Goal: Information Seeking & Learning: Find specific fact

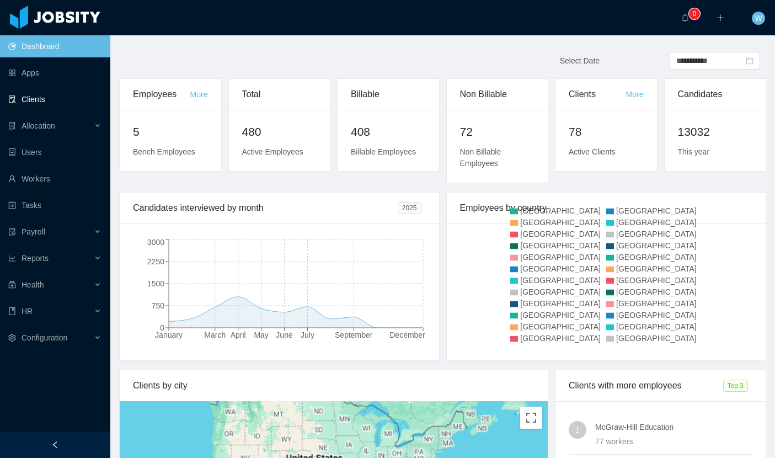
click at [58, 101] on link "Clients" at bounding box center [54, 99] width 93 height 22
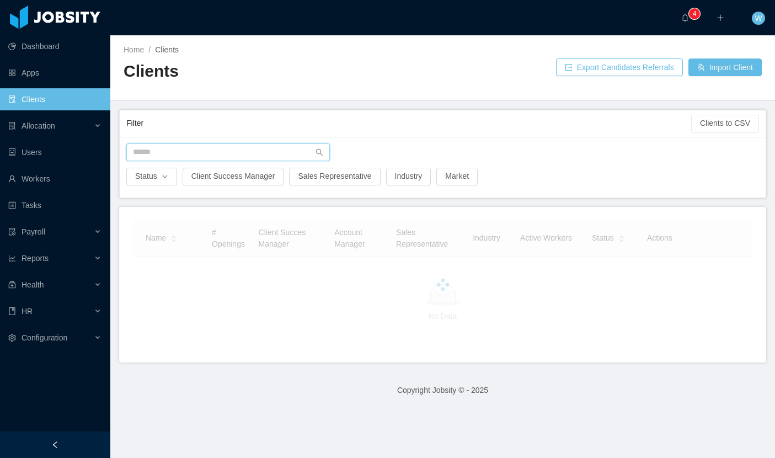
click at [167, 151] on input "text" at bounding box center [228, 152] width 204 height 18
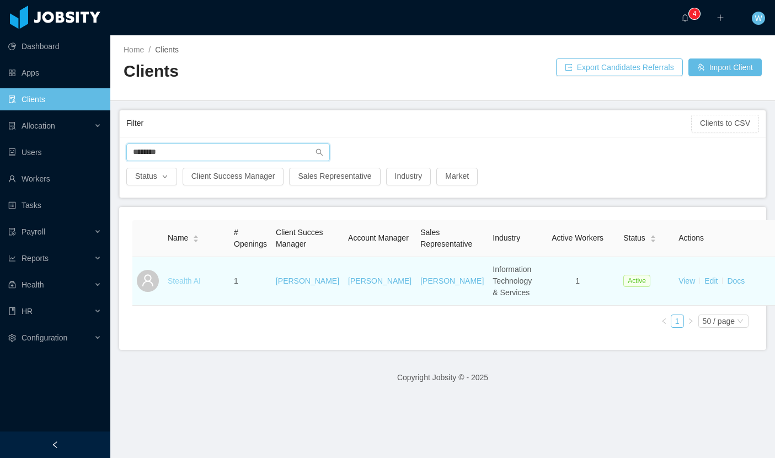
type input "*******"
click at [182, 285] on link "Stealth AI" at bounding box center [184, 280] width 33 height 9
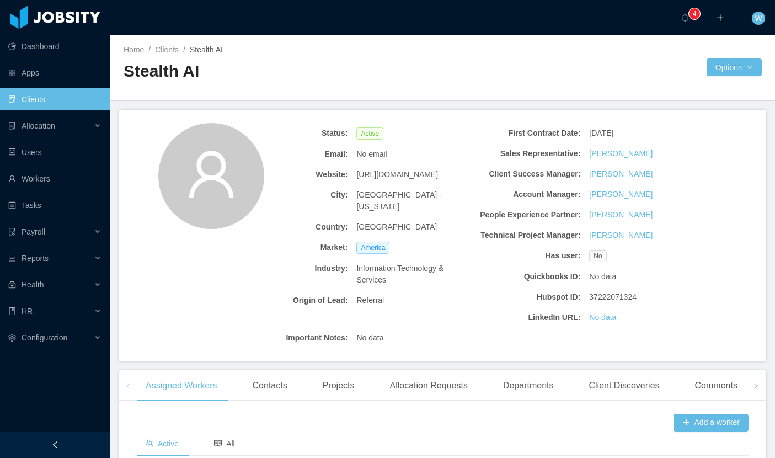
drag, startPoint x: 454, startPoint y: 174, endPoint x: 351, endPoint y: 176, distance: 103.7
click at [351, 176] on div "Website: [URL][DOMAIN_NAME]" at bounding box center [352, 174] width 233 height 20
copy div "[URL][DOMAIN_NAME]"
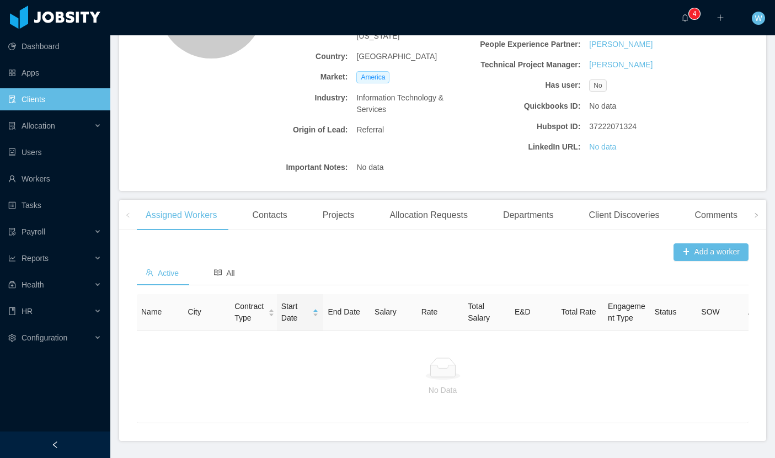
scroll to position [193, 0]
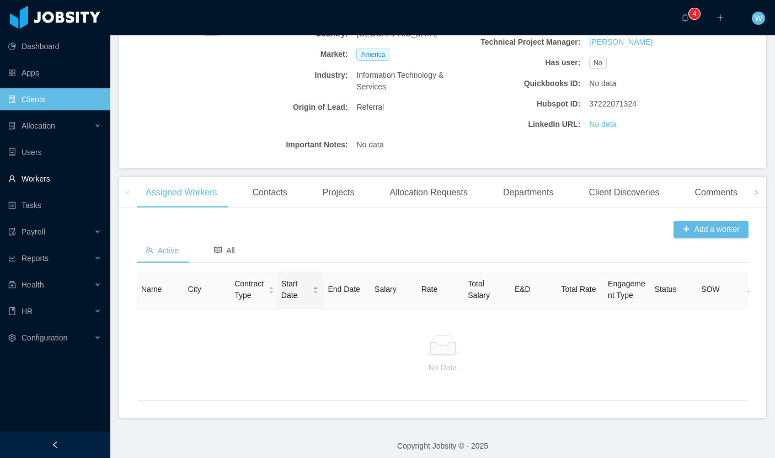
click at [52, 186] on link "Workers" at bounding box center [54, 179] width 93 height 22
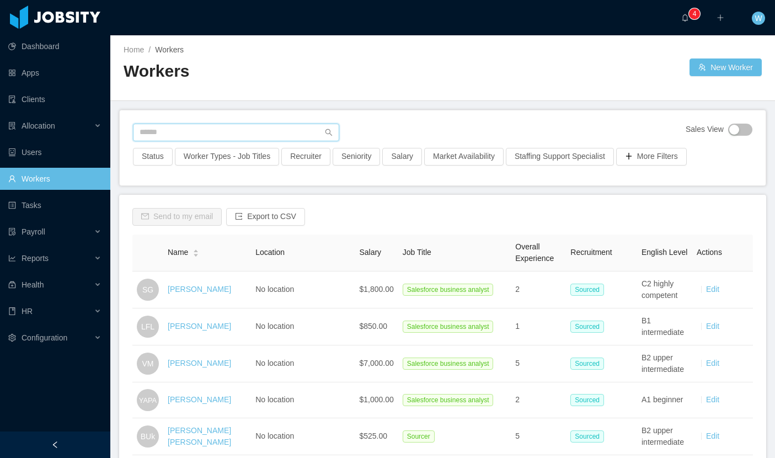
click at [204, 132] on input "text" at bounding box center [236, 133] width 206 height 18
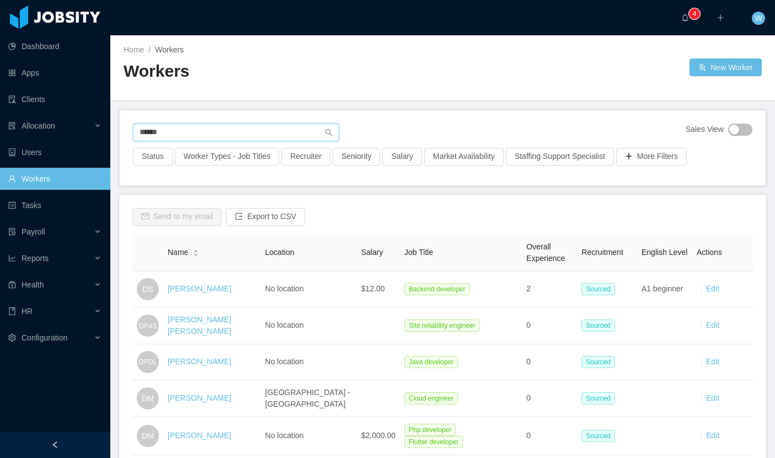
type input "******"
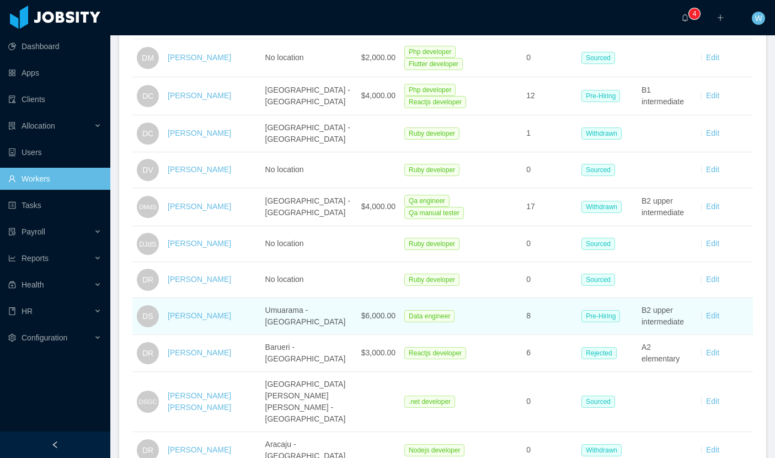
scroll to position [379, 0]
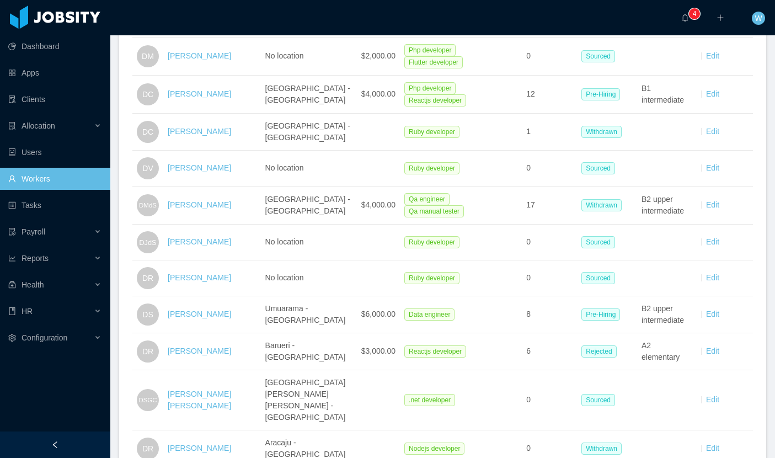
click at [191, 309] on link "[PERSON_NAME]" at bounding box center [199, 313] width 63 height 9
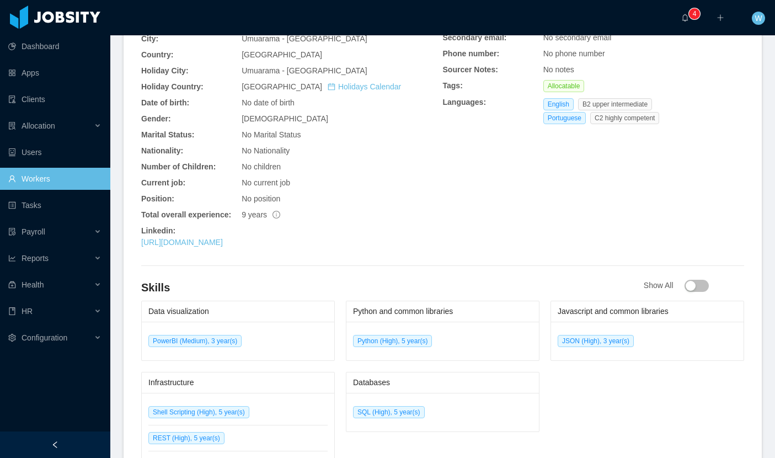
scroll to position [383, 0]
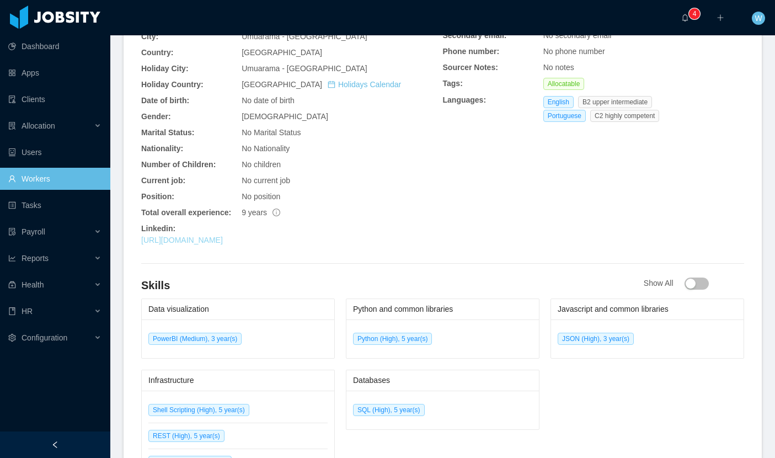
click at [223, 244] on link "[URL][DOMAIN_NAME]" at bounding box center [182, 240] width 82 height 9
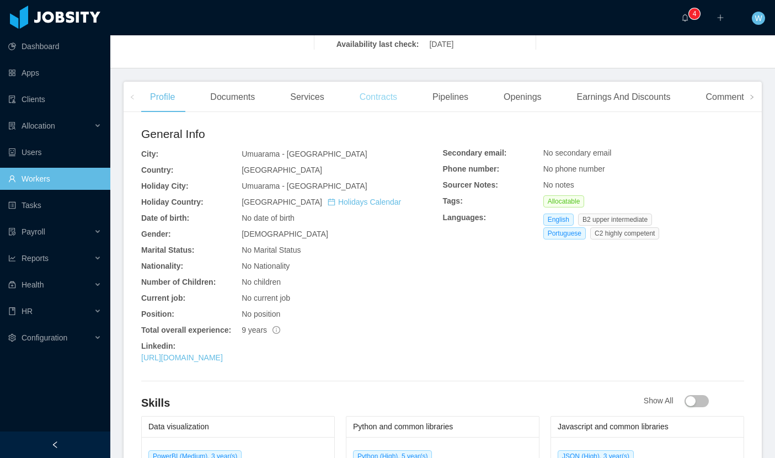
click at [382, 103] on div "Contracts" at bounding box center [378, 97] width 55 height 31
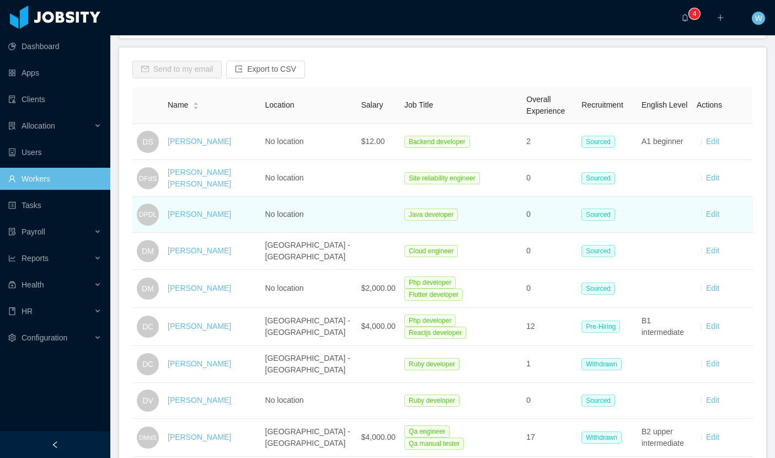
scroll to position [136, 0]
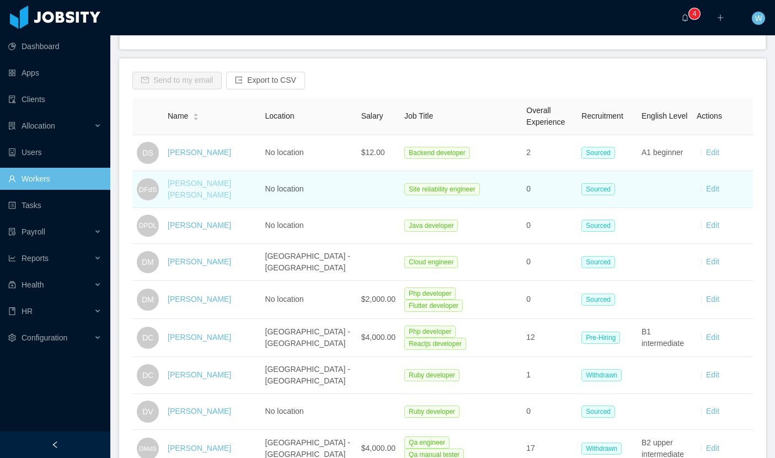
click at [221, 192] on link "[PERSON_NAME] [PERSON_NAME]" at bounding box center [199, 189] width 63 height 20
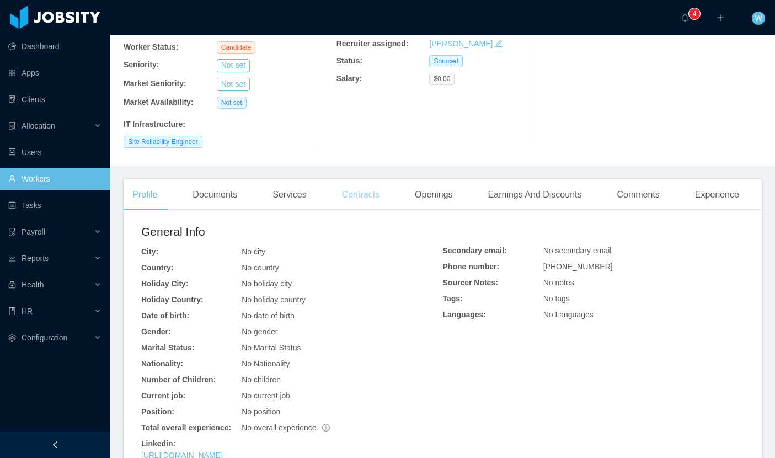
click at [379, 179] on div "Contracts" at bounding box center [360, 194] width 55 height 31
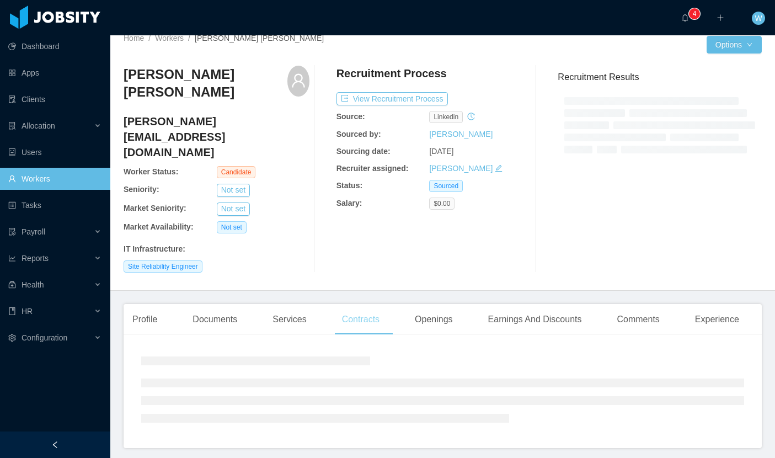
scroll to position [77, 0]
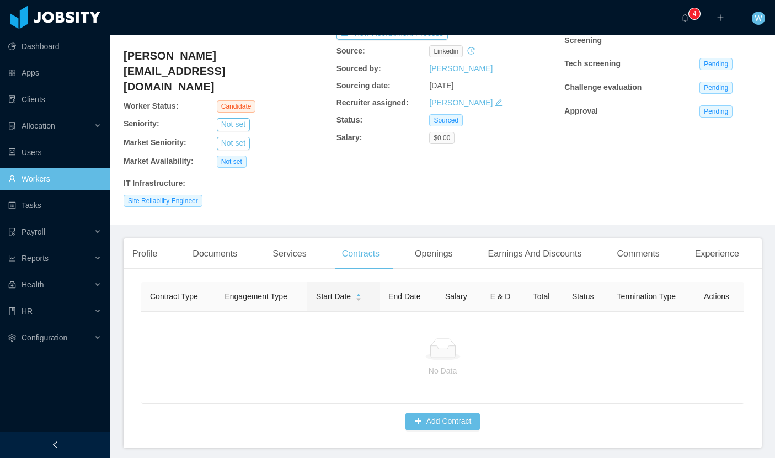
click at [220, 238] on div "Documents" at bounding box center [215, 253] width 62 height 31
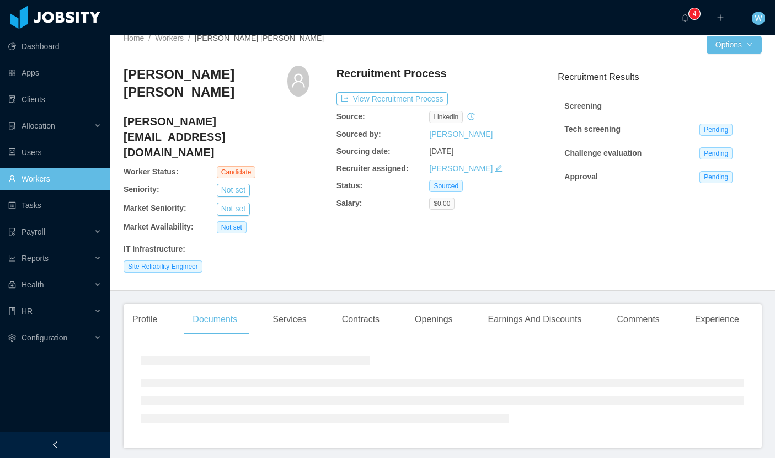
scroll to position [77, 0]
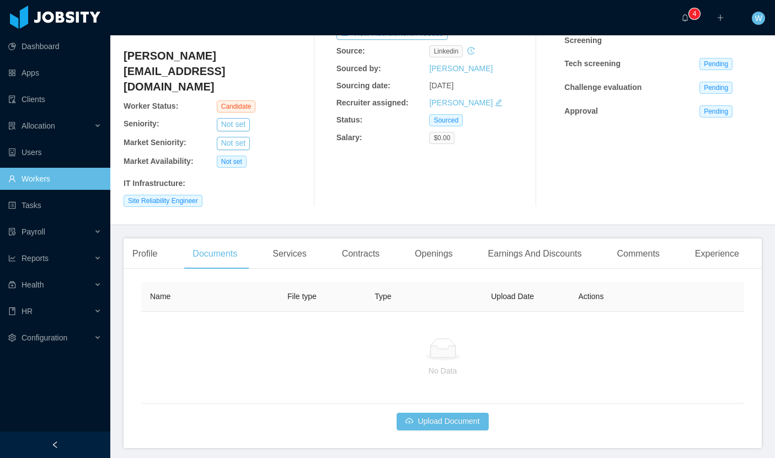
click at [158, 238] on div "Profile" at bounding box center [145, 253] width 42 height 31
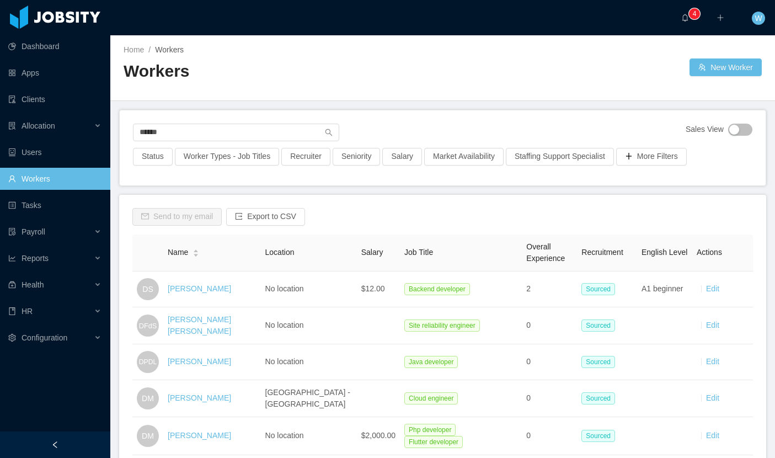
scroll to position [34, 0]
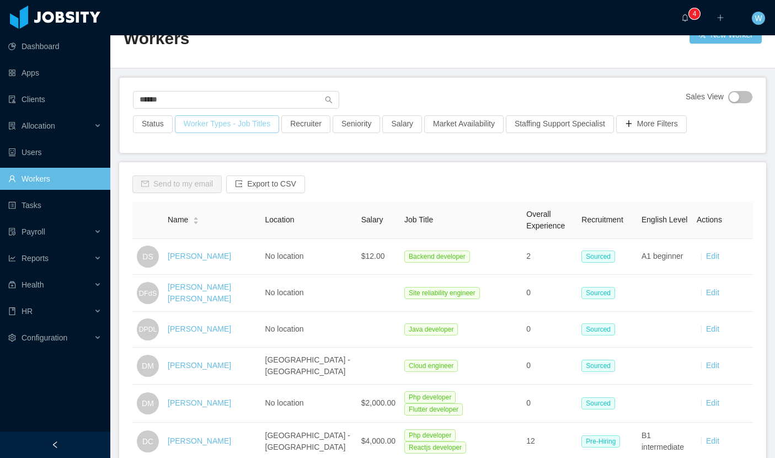
click at [242, 132] on div "Worker Types - Job Titles" at bounding box center [227, 127] width 106 height 24
click at [240, 99] on input "******" at bounding box center [236, 99] width 206 height 18
type input "**********"
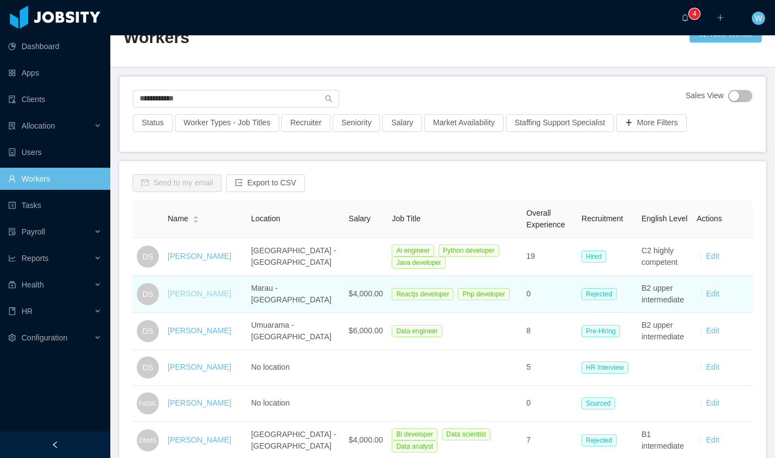
click at [192, 293] on link "[PERSON_NAME]" at bounding box center [199, 293] width 63 height 9
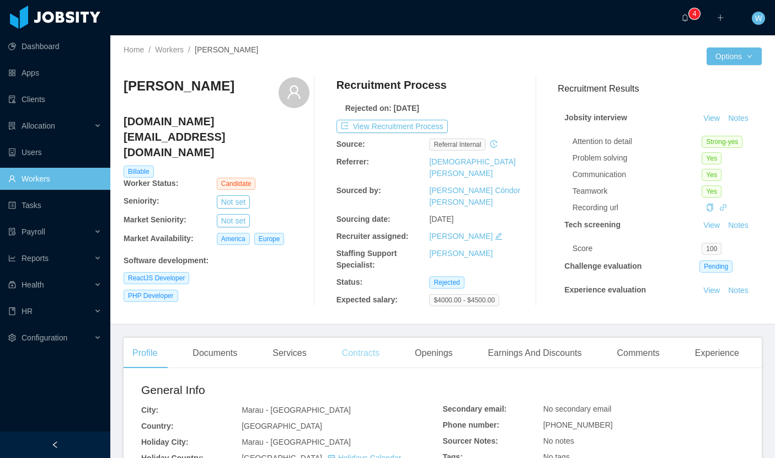
click at [358, 350] on div "Contracts" at bounding box center [360, 353] width 55 height 31
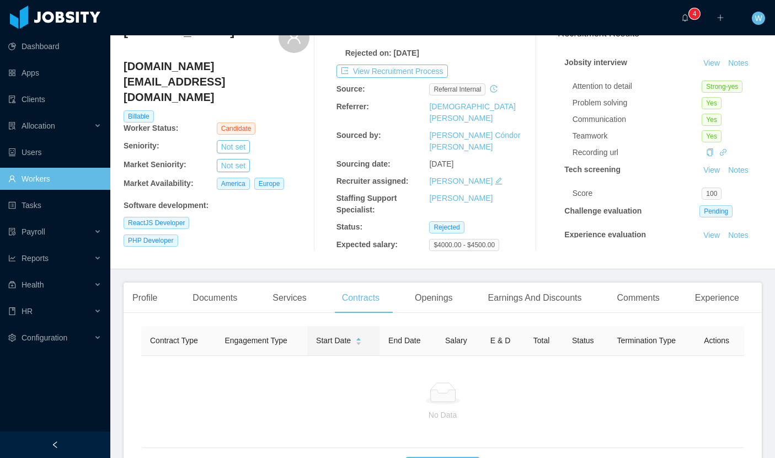
scroll to position [56, 0]
click at [224, 292] on div "Documents" at bounding box center [215, 296] width 62 height 31
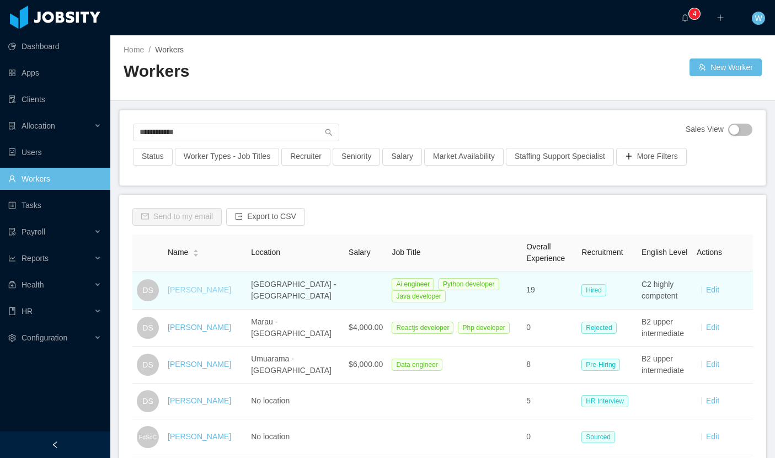
click at [190, 289] on link "[PERSON_NAME]" at bounding box center [199, 289] width 63 height 9
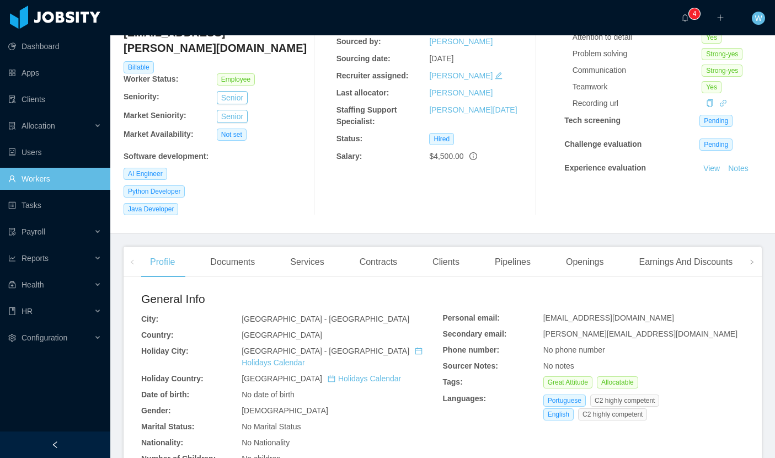
scroll to position [186, 0]
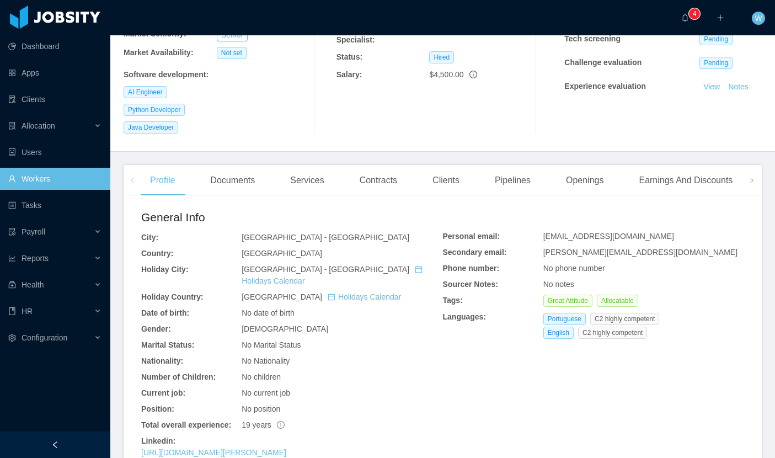
click at [370, 165] on div "Contracts" at bounding box center [378, 180] width 55 height 31
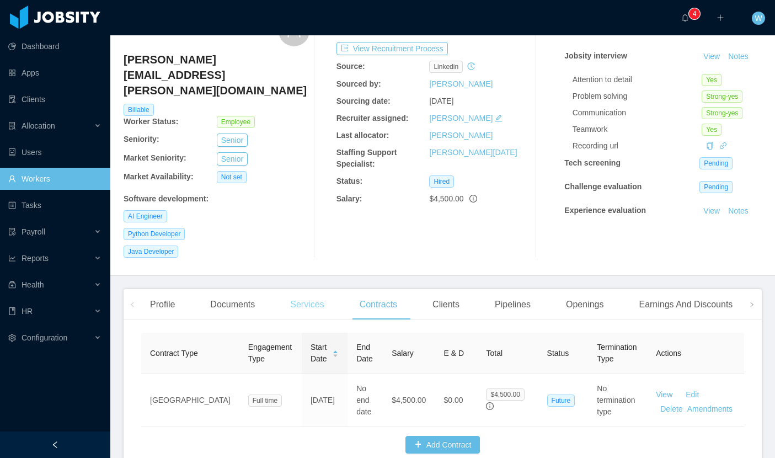
scroll to position [100, 0]
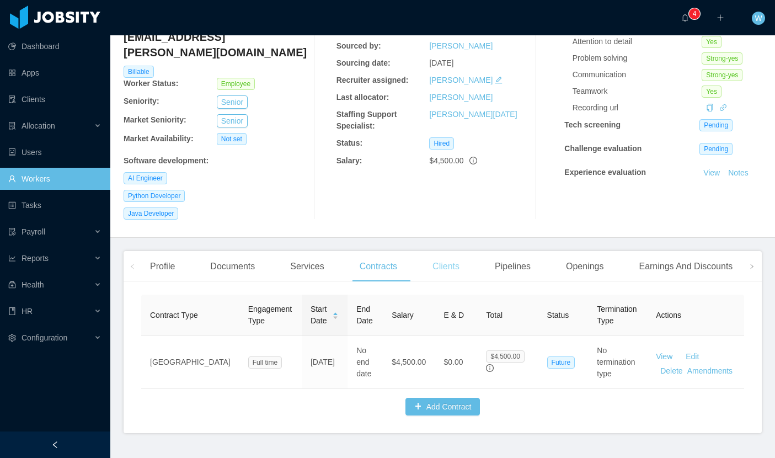
click at [450, 251] on div "Clients" at bounding box center [446, 266] width 45 height 31
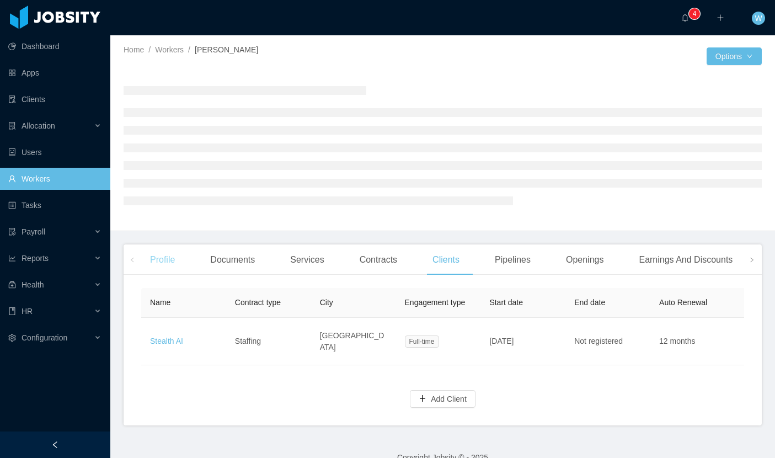
click at [168, 270] on div "Profile" at bounding box center [162, 259] width 42 height 31
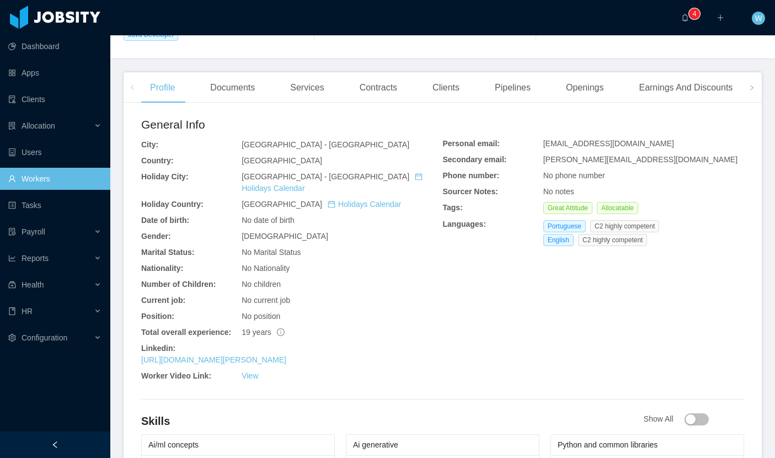
scroll to position [285, 0]
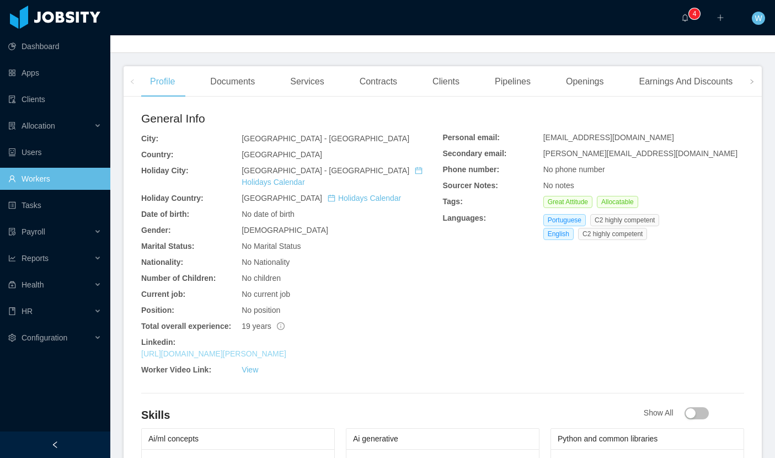
click at [251, 349] on link "[URL][DOMAIN_NAME][PERSON_NAME]" at bounding box center [213, 353] width 145 height 9
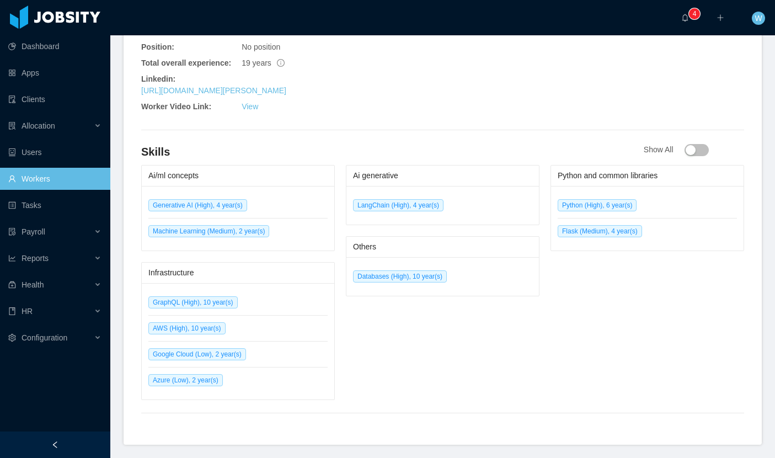
scroll to position [0, 0]
